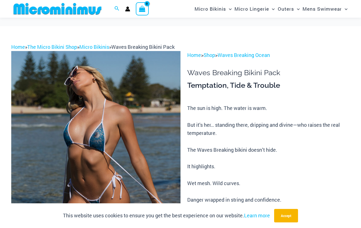
scroll to position [323, 0]
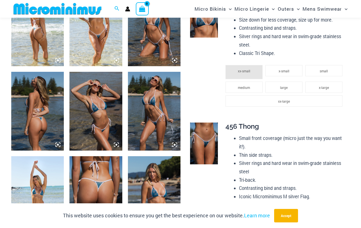
click at [212, 21] on img at bounding box center [204, 17] width 28 height 42
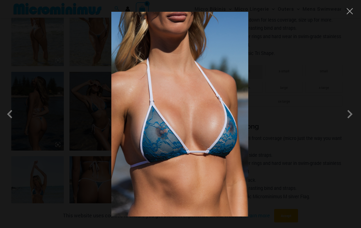
click at [344, 56] on div at bounding box center [180, 114] width 361 height 228
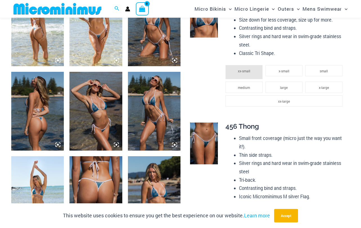
click at [189, 143] on div at bounding box center [201, 144] width 28 height 42
click at [196, 141] on img at bounding box center [204, 144] width 28 height 42
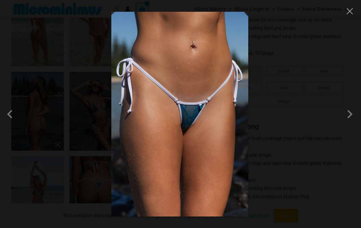
scroll to position [523, 0]
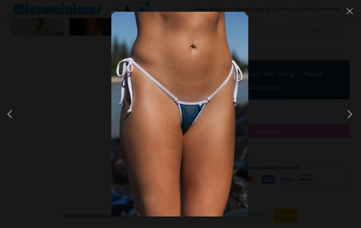
click at [352, 48] on div at bounding box center [180, 114] width 361 height 228
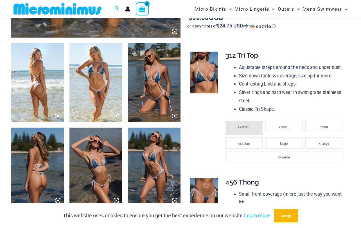
scroll to position [195, 0]
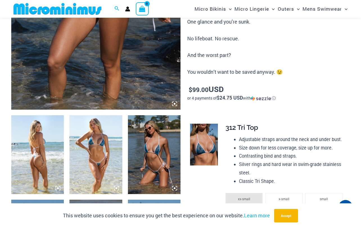
click at [209, 140] on img at bounding box center [204, 145] width 28 height 42
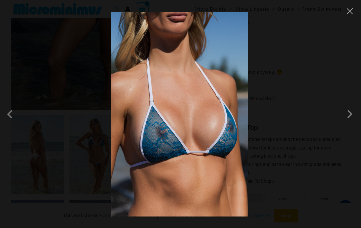
click at [298, 31] on div at bounding box center [180, 114] width 361 height 228
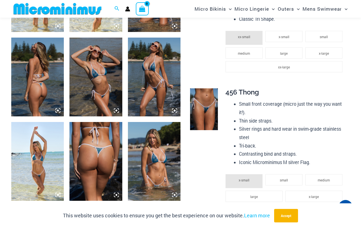
scroll to position [382, 0]
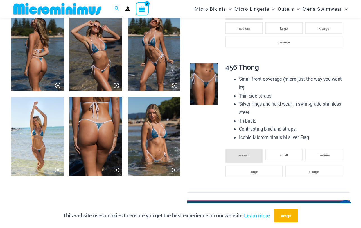
click at [211, 81] on img at bounding box center [204, 84] width 28 height 42
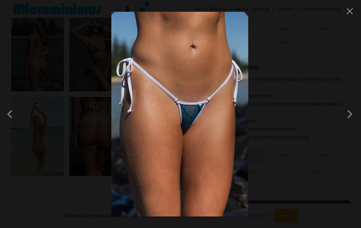
click at [288, 67] on div at bounding box center [180, 114] width 361 height 228
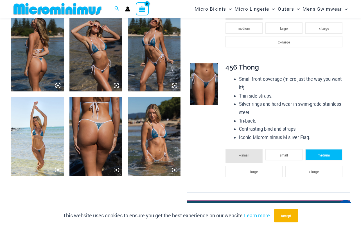
click at [336, 152] on li "medium" at bounding box center [323, 154] width 37 height 11
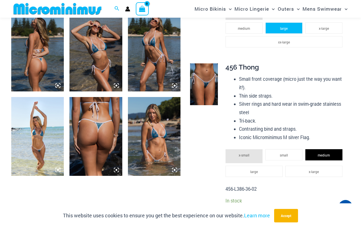
click at [285, 28] on span "large" at bounding box center [284, 28] width 8 height 4
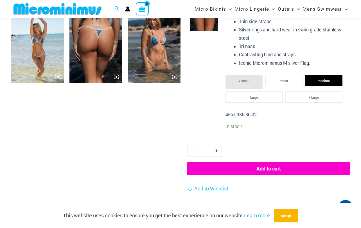
scroll to position [476, 0]
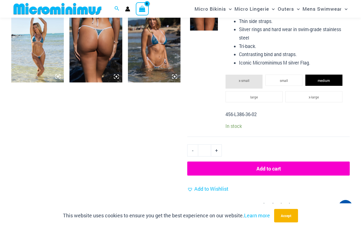
click at [286, 172] on button "Add to cart" at bounding box center [268, 169] width 162 height 14
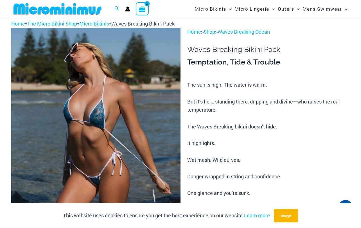
scroll to position [23, 0]
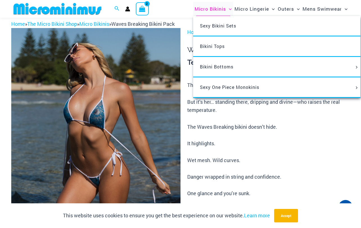
click at [203, 8] on span "Micro Bikinis" at bounding box center [209, 9] width 31 height 14
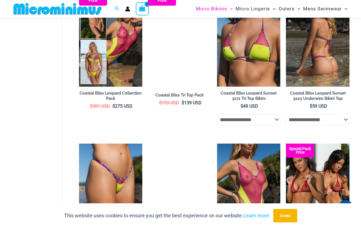
scroll to position [838, 0]
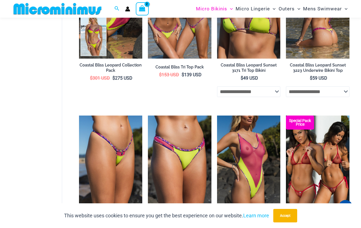
click at [296, 70] on h2 "Coastal Bliss Leopard Sunset 3223 Underwire Bikini Top" at bounding box center [317, 68] width 63 height 10
click at [316, 29] on img at bounding box center [317, 10] width 63 height 95
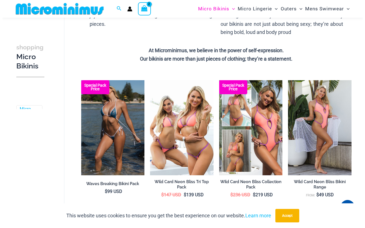
scroll to position [178, 0]
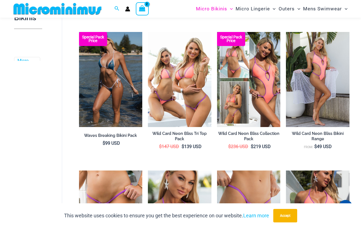
click at [145, 9] on icon "View Shopping Cart, 2 items" at bounding box center [142, 8] width 6 height 6
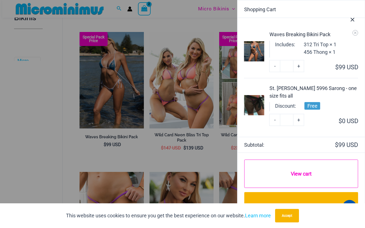
click at [314, 175] on link "View cart" at bounding box center [300, 174] width 113 height 28
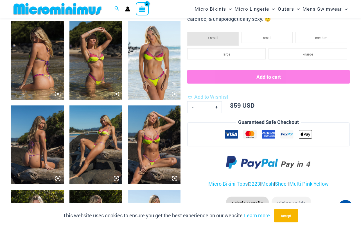
scroll to position [323, 0]
